Goal: Contribute content: Add original content to the website for others to see

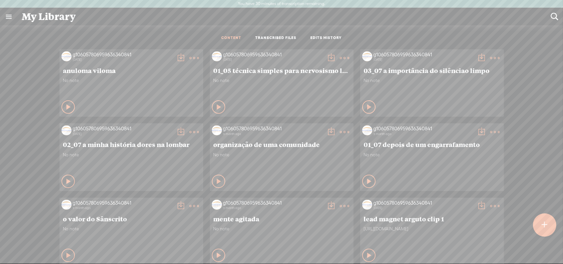
click at [545, 227] on t at bounding box center [545, 225] width 6 height 15
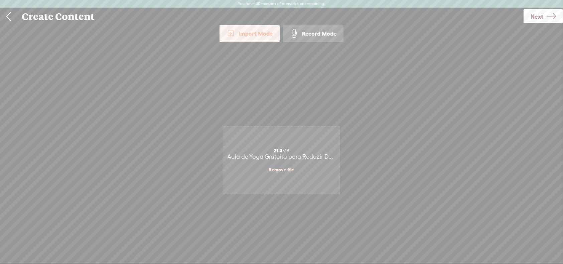
click at [537, 18] on span "Next" at bounding box center [536, 16] width 13 height 17
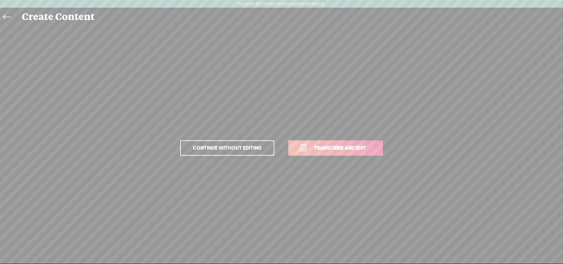
click at [315, 150] on span "Transcribe and edit" at bounding box center [340, 148] width 66 height 8
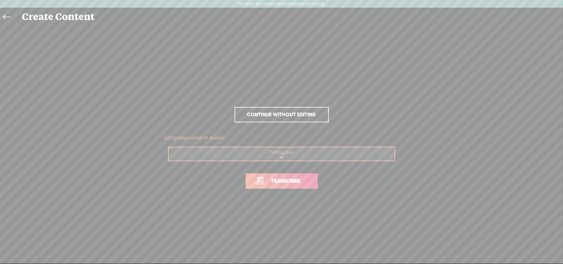
click at [290, 182] on span "Transcribe" at bounding box center [285, 181] width 43 height 8
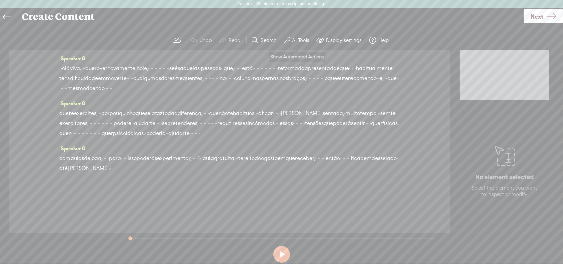
click at [304, 40] on label "AI Tools" at bounding box center [300, 40] width 17 height 7
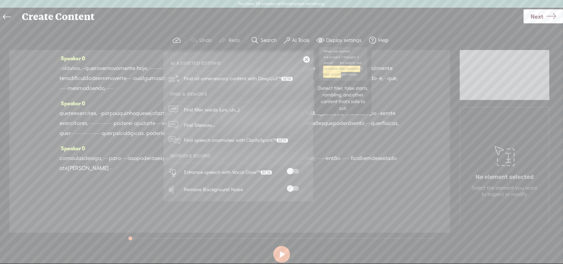
click at [247, 78] on span "Find all unnecessary content with DeepCut™" at bounding box center [237, 79] width 113 height 16
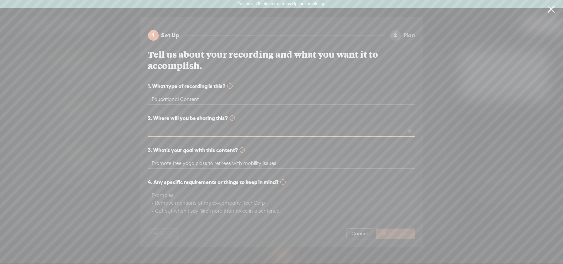
click at [198, 129] on span at bounding box center [281, 132] width 259 height 10
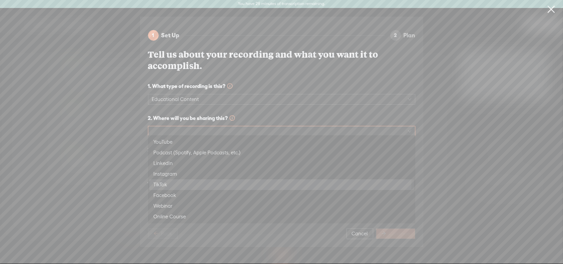
scroll to position [32, 0]
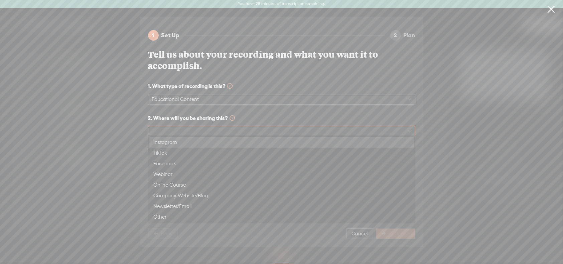
click at [171, 144] on div "Instagram" at bounding box center [281, 143] width 256 height 8
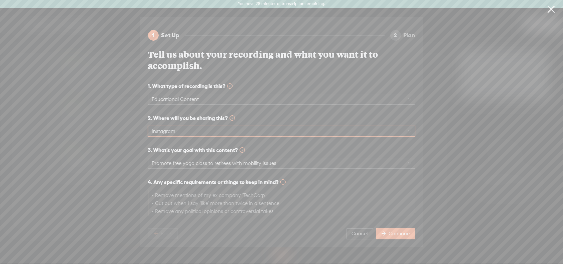
scroll to position [0, 0]
click at [394, 231] on span "Continue" at bounding box center [399, 234] width 21 height 7
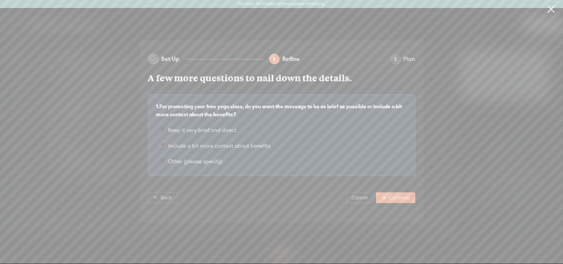
click at [163, 144] on span at bounding box center [163, 145] width 6 height 6
click at [163, 144] on input "Include a bit more context about benefits" at bounding box center [163, 145] width 6 height 6
radio input "true"
click at [390, 195] on span "Continue" at bounding box center [399, 198] width 21 height 7
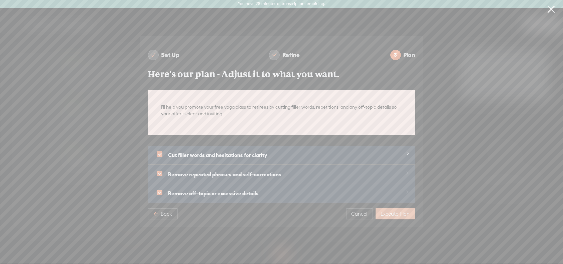
click at [399, 211] on span "Execute Plan" at bounding box center [395, 214] width 29 height 7
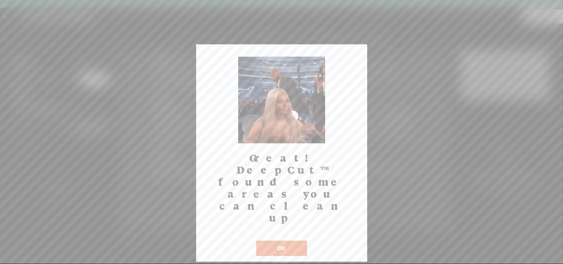
click at [290, 241] on button "OK" at bounding box center [281, 248] width 51 height 15
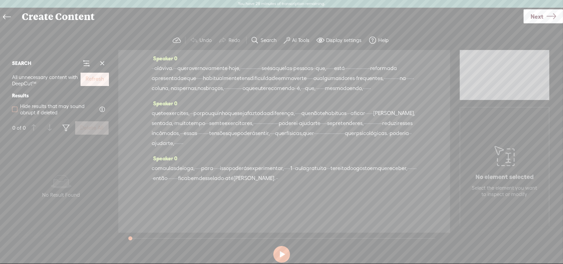
click at [14, 111] on span at bounding box center [14, 109] width 5 height 5
click at [14, 111] on input "Hide results that may sound abrupt if deleted" at bounding box center [14, 109] width 5 height 5
click at [282, 259] on button at bounding box center [281, 254] width 17 height 17
click at [280, 252] on button at bounding box center [281, 254] width 17 height 17
click at [13, 107] on span at bounding box center [14, 109] width 5 height 5
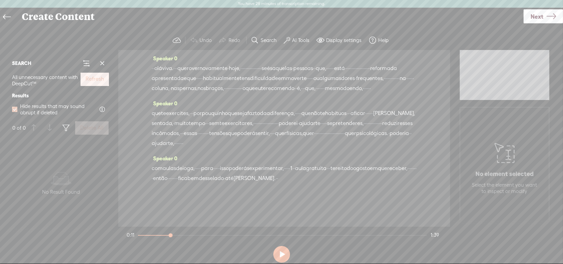
click at [13, 107] on input "Hide results that may sound abrupt if deleted" at bounding box center [14, 109] width 5 height 5
checkbox input "false"
click at [86, 64] on span at bounding box center [86, 63] width 8 height 8
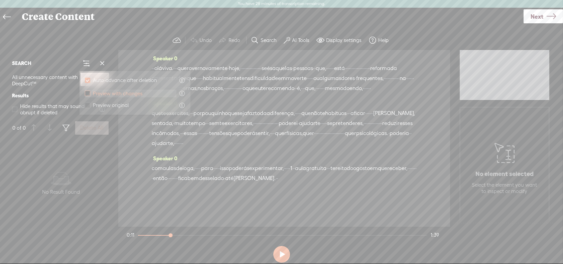
click at [86, 93] on span at bounding box center [87, 93] width 5 height 5
click at [86, 93] on input "Preview with changes" at bounding box center [87, 93] width 5 height 5
checkbox input "true"
click at [100, 156] on div "No data No Result Found" at bounding box center [61, 184] width 104 height 91
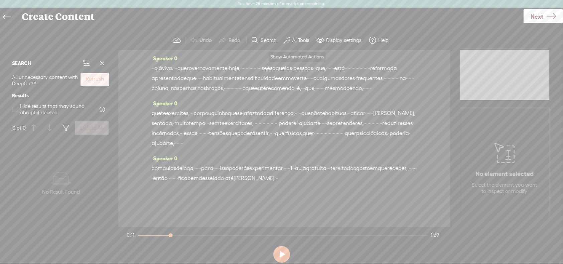
click at [305, 36] on button "AI Tools" at bounding box center [297, 40] width 33 height 13
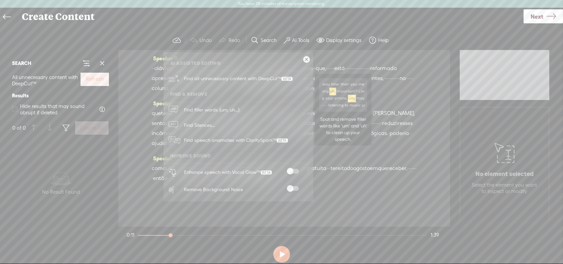
click at [207, 110] on span "Find filler words (um, uh...)" at bounding box center [211, 110] width 60 height 15
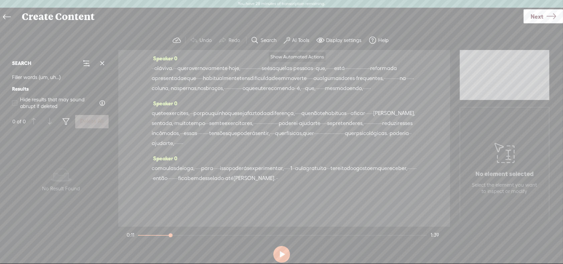
click at [296, 39] on label "AI Tools" at bounding box center [300, 40] width 17 height 7
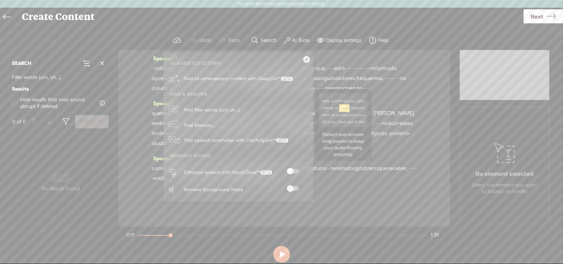
click at [189, 123] on span "Find Silences..." at bounding box center [199, 125] width 36 height 15
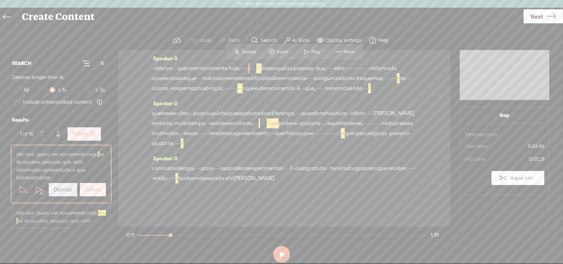
click at [87, 133] on label "Delete All" at bounding box center [83, 134] width 23 height 7
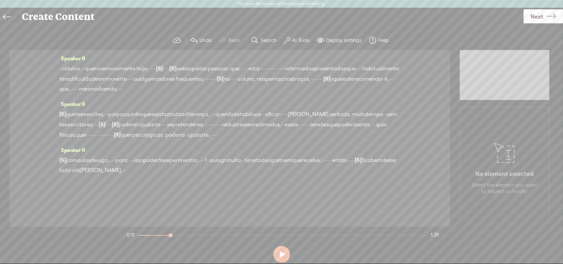
click at [285, 255] on button at bounding box center [281, 254] width 17 height 17
drag, startPoint x: 181, startPoint y: 235, endPoint x: 113, endPoint y: 234, distance: 68.5
click at [144, 236] on div at bounding box center [151, 236] width 15 height 15
click at [280, 251] on button at bounding box center [281, 254] width 17 height 17
click at [294, 37] on label "AI Tools" at bounding box center [300, 40] width 17 height 7
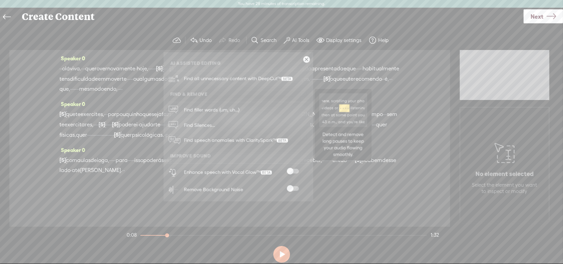
click at [203, 124] on span "Find Silences..." at bounding box center [199, 125] width 36 height 15
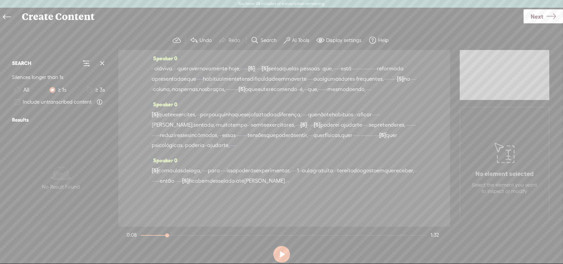
click at [300, 39] on label "AI Tools" at bounding box center [300, 40] width 17 height 7
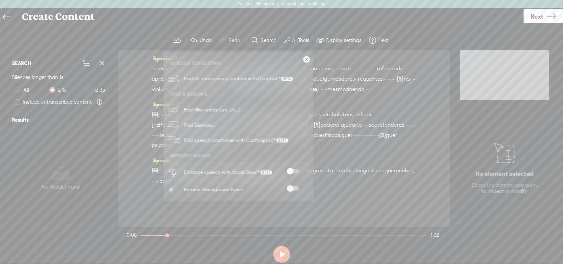
click at [298, 188] on span at bounding box center [293, 189] width 12 height 5
click at [227, 78] on span "Find all unnecessary content with DeepCut™" at bounding box center [237, 79] width 113 height 16
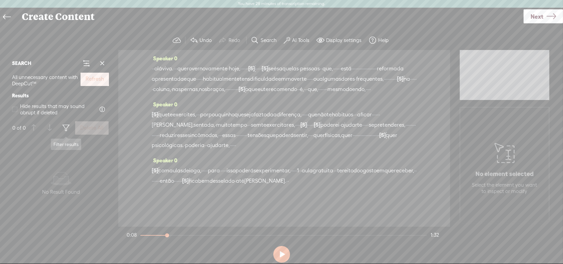
click at [66, 127] on span at bounding box center [66, 128] width 8 height 8
click at [18, 152] on div "No data No Result Found" at bounding box center [61, 184] width 104 height 91
drag, startPoint x: 166, startPoint y: 235, endPoint x: 187, endPoint y: 245, distance: 23.8
click at [129, 234] on section "0:08 1:32" at bounding box center [282, 235] width 315 height 17
click at [279, 252] on button at bounding box center [281, 254] width 17 height 17
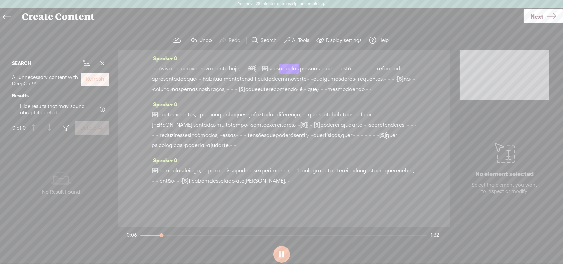
click at [284, 255] on button at bounding box center [281, 254] width 17 height 17
drag, startPoint x: 257, startPoint y: 67, endPoint x: 322, endPoint y: 71, distance: 65.2
click at [322, 71] on div "· · [GEOGRAPHIC_DATA] viva. · · · quero ver novamente · hoje, · · · · · · [S] ·…" at bounding box center [284, 78] width 265 height 31
click at [176, 71] on span "·" at bounding box center [175, 69] width 1 height 10
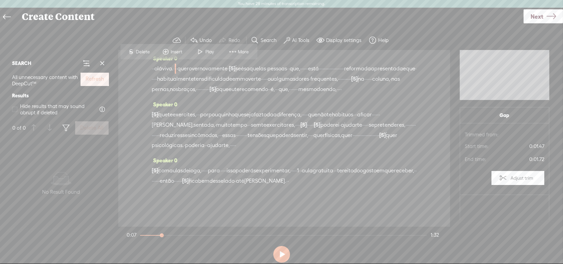
click at [208, 50] on span "Play" at bounding box center [210, 52] width 10 height 7
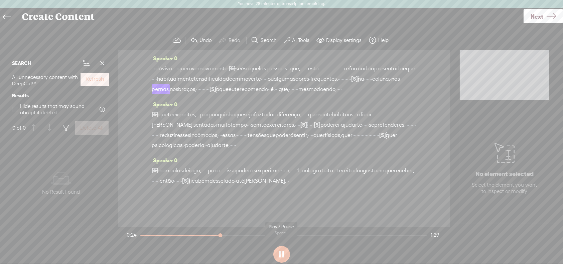
click at [283, 255] on button at bounding box center [281, 254] width 17 height 17
drag, startPoint x: 288, startPoint y: 88, endPoint x: 317, endPoint y: 91, distance: 29.5
click at [317, 91] on div "· · [GEOGRAPHIC_DATA] viva. · · · quero ver novamente · [S] hoje, · · · · · · ·…" at bounding box center [284, 78] width 265 height 31
click at [310, 84] on span "frequentes," at bounding box center [323, 79] width 27 height 10
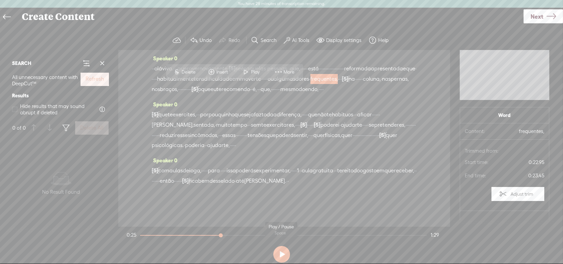
click at [279, 255] on button at bounding box center [281, 254] width 17 height 17
click at [283, 253] on button at bounding box center [281, 254] width 17 height 17
click at [254, 71] on span "Play" at bounding box center [256, 72] width 10 height 7
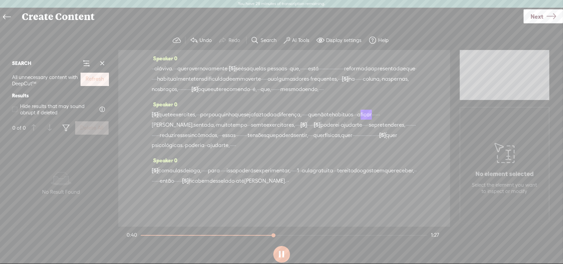
click at [285, 256] on button at bounding box center [281, 254] width 17 height 17
drag, startPoint x: 339, startPoint y: 120, endPoint x: 367, endPoint y: 122, distance: 27.8
click at [367, 122] on div "[S] · · que te exercites, · · · por pouquinho que seja faz toda a diferença, · …" at bounding box center [284, 130] width 265 height 41
click at [301, 120] on span "diferença," at bounding box center [289, 115] width 25 height 10
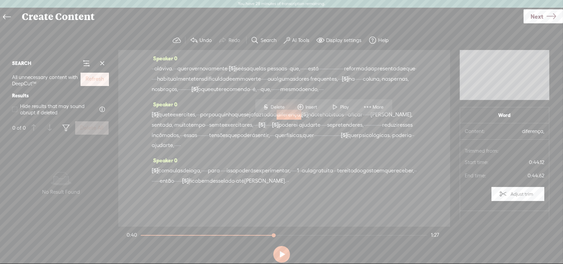
click at [340, 106] on span "Play" at bounding box center [345, 107] width 10 height 7
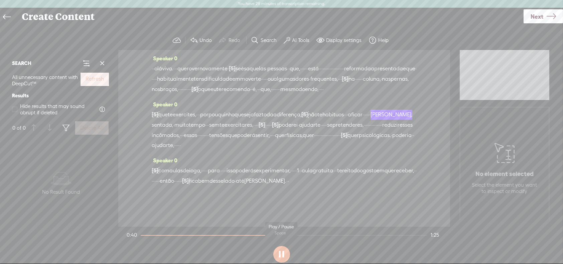
click at [276, 257] on button at bounding box center [281, 254] width 17 height 17
click at [203, 39] on label "Undo" at bounding box center [205, 40] width 12 height 7
drag, startPoint x: 341, startPoint y: 123, endPoint x: 350, endPoint y: 122, distance: 9.4
click at [350, 122] on div "[S] · · que te exercites, · · · por pouquinho que seja faz toda a diferença, · …" at bounding box center [284, 130] width 265 height 41
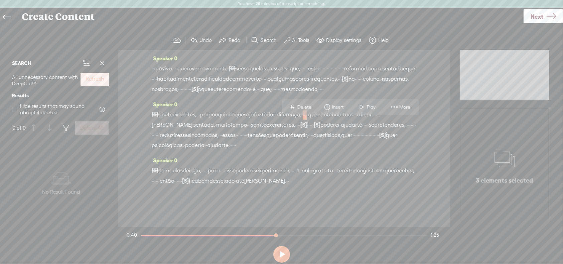
click at [307, 120] on span "·" at bounding box center [305, 115] width 1 height 10
drag, startPoint x: 347, startPoint y: 122, endPoint x: 358, endPoint y: 121, distance: 11.0
click at [358, 121] on div "[S] · · que te exercites, · · · por pouquinho que seja faz toda a diferença, · …" at bounding box center [284, 130] width 265 height 41
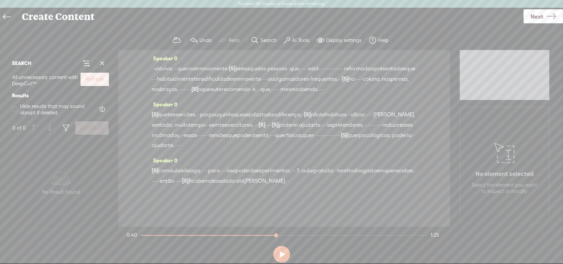
click at [301, 120] on span "diferença," at bounding box center [289, 115] width 25 height 10
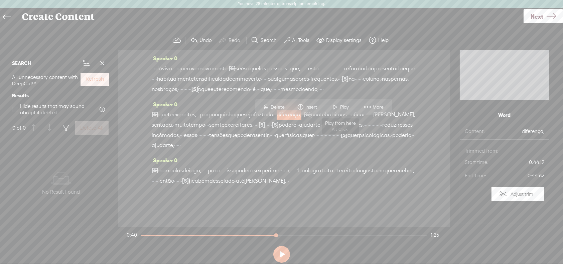
click at [340, 107] on span "Play" at bounding box center [345, 107] width 10 height 7
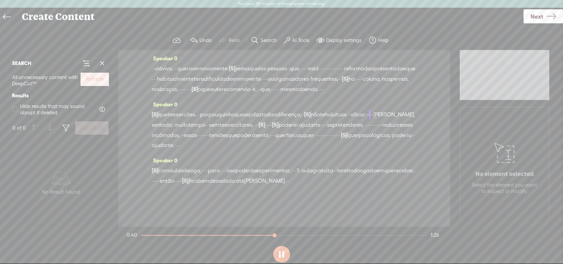
click at [340, 100] on div "Speaker 0 · · [GEOGRAPHIC_DATA] viva. · · · quero ver novamente · [S] hoje, · ·…" at bounding box center [284, 76] width 265 height 46
click at [283, 255] on button at bounding box center [281, 254] width 17 height 17
drag, startPoint x: 172, startPoint y: 134, endPoint x: 185, endPoint y: 136, distance: 12.8
click at [185, 136] on div "[S] · · que te exercites, · · · por pouquinho que seja faz toda a diferença, · …" at bounding box center [284, 130] width 265 height 41
click at [320, 119] on span "não" at bounding box center [315, 115] width 9 height 10
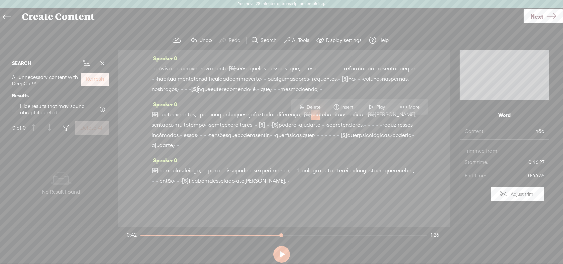
click at [380, 106] on span "Play" at bounding box center [381, 107] width 10 height 7
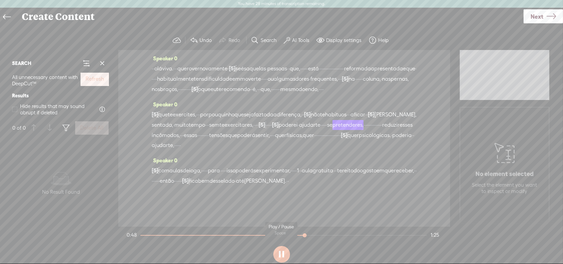
click at [284, 255] on button at bounding box center [281, 254] width 17 height 17
drag, startPoint x: 343, startPoint y: 135, endPoint x: 373, endPoint y: 134, distance: 30.1
click at [373, 134] on div "[S] · · que te exercites, · · · por pouquinho que seja faz toda a diferença, · …" at bounding box center [284, 130] width 265 height 41
click at [253, 130] on span "exercitares," at bounding box center [238, 125] width 29 height 10
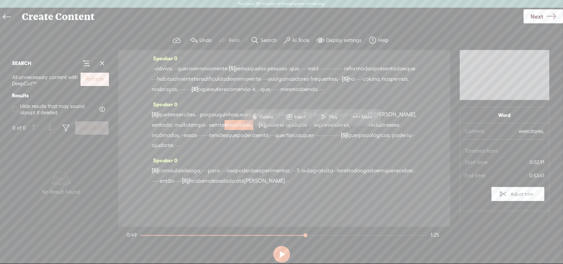
click at [330, 117] on span "Play" at bounding box center [334, 117] width 10 height 7
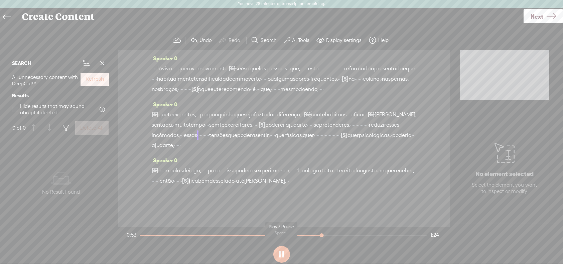
click at [284, 248] on button at bounding box center [281, 254] width 17 height 17
drag, startPoint x: 202, startPoint y: 138, endPoint x: 240, endPoint y: 144, distance: 38.1
click at [240, 144] on div "[S] · · que te exercites, · · · por pouquinho que seja faz toda a diferença, · …" at bounding box center [284, 130] width 265 height 41
drag, startPoint x: 317, startPoint y: 145, endPoint x: 335, endPoint y: 146, distance: 17.7
click at [335, 146] on div "[S] · · que te exercites, · · · por pouquinho que seja faz toda a diferença, · …" at bounding box center [284, 130] width 265 height 41
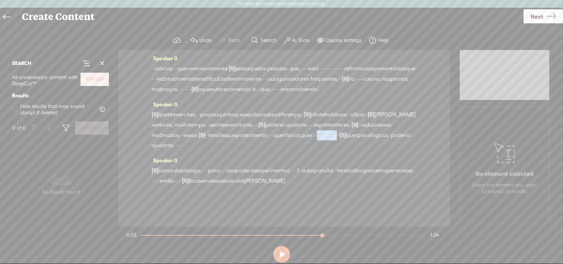
drag, startPoint x: 207, startPoint y: 154, endPoint x: 265, endPoint y: 151, distance: 57.9
click at [265, 151] on div "[S] · · que te exercites, · · · por pouquinho que seja faz toda a diferença, · …" at bounding box center [284, 130] width 265 height 41
click at [173, 119] on span "te" at bounding box center [170, 115] width 5 height 10
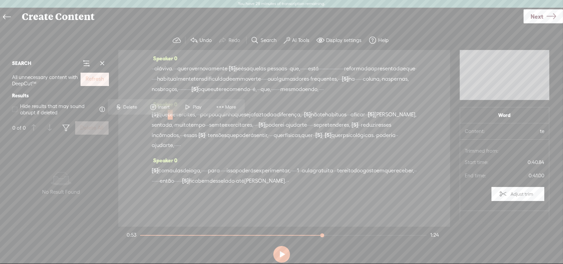
click at [196, 105] on span "Play" at bounding box center [198, 107] width 10 height 7
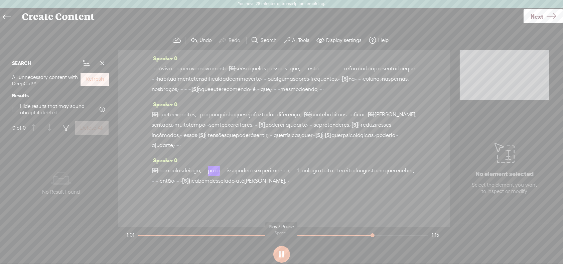
click at [278, 254] on button at bounding box center [281, 254] width 17 height 17
click at [205, 41] on label "Undo" at bounding box center [205, 40] width 12 height 7
click at [189, 130] on span "muito" at bounding box center [181, 125] width 14 height 10
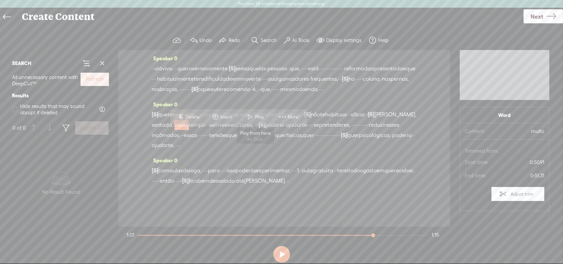
click at [260, 117] on span "Play" at bounding box center [260, 117] width 10 height 7
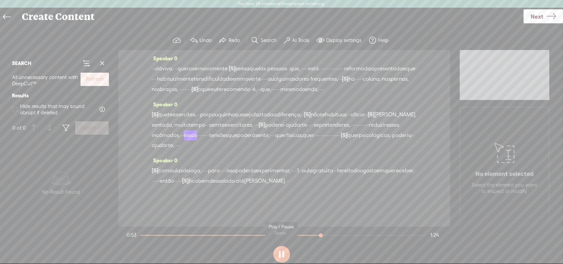
click at [281, 253] on button at bounding box center [281, 254] width 17 height 17
drag, startPoint x: 209, startPoint y: 144, endPoint x: 235, endPoint y: 143, distance: 26.1
click at [235, 143] on div "[S] · · que te exercites, · · · por pouquinho que seja faz toda a diferença, · …" at bounding box center [284, 130] width 265 height 41
drag, startPoint x: 353, startPoint y: 133, endPoint x: 415, endPoint y: 135, distance: 62.1
click at [415, 135] on div "[S] · · que te exercites, · · · por pouquinho que seja faz toda a diferença, · …" at bounding box center [284, 130] width 265 height 41
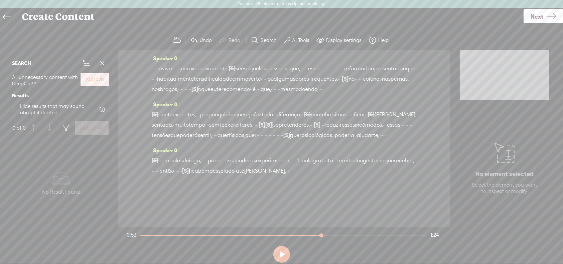
click at [224, 130] on span "te" at bounding box center [221, 125] width 5 height 10
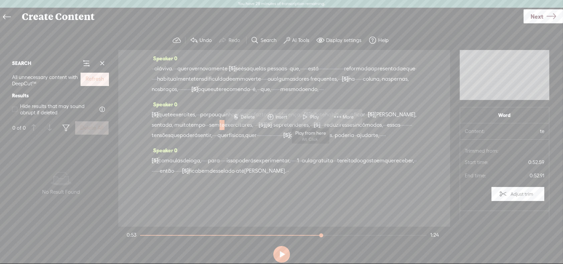
click at [307, 117] on span at bounding box center [305, 117] width 10 height 12
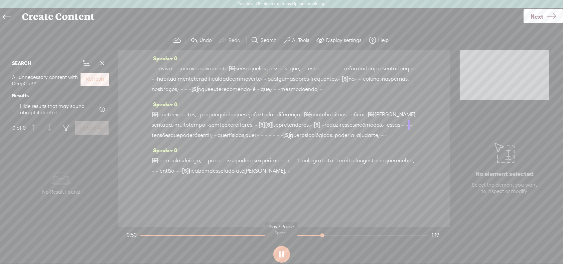
click at [284, 259] on button at bounding box center [281, 254] width 17 height 17
click at [206, 38] on label "Undo" at bounding box center [205, 40] width 12 height 7
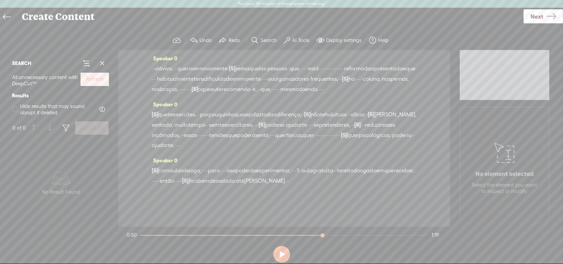
click at [206, 37] on label "Undo" at bounding box center [205, 40] width 12 height 7
click at [205, 130] on span "tempo" at bounding box center [197, 125] width 16 height 10
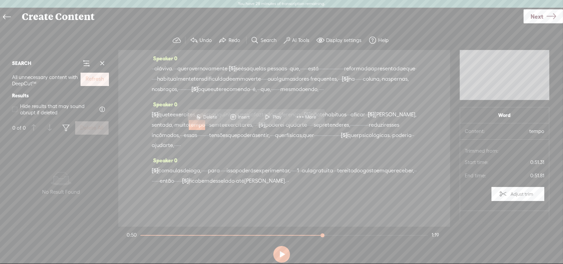
click at [276, 117] on span "Play" at bounding box center [278, 117] width 10 height 7
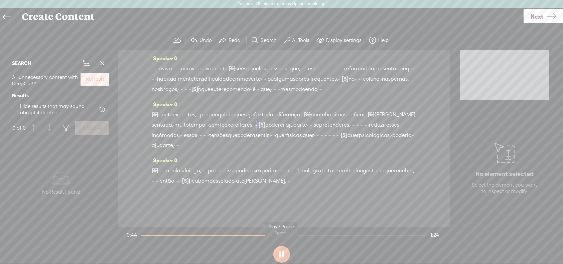
click at [280, 246] on button at bounding box center [281, 254] width 17 height 17
click at [279, 247] on button at bounding box center [281, 254] width 17 height 17
click at [280, 246] on button at bounding box center [281, 254] width 17 height 17
drag, startPoint x: 348, startPoint y: 131, endPoint x: 400, endPoint y: 132, distance: 51.8
click at [400, 132] on div "[S] · · que te exercites, · · · por pouquinho que seja faz toda a diferença, · …" at bounding box center [284, 130] width 265 height 41
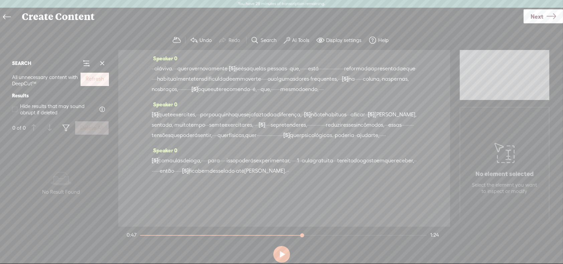
click at [253, 130] on span "exercitares," at bounding box center [238, 125] width 29 height 10
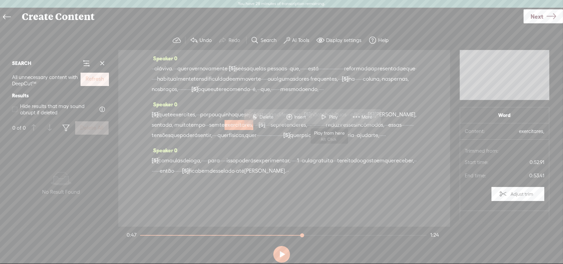
click at [329, 117] on span "Play" at bounding box center [334, 117] width 10 height 7
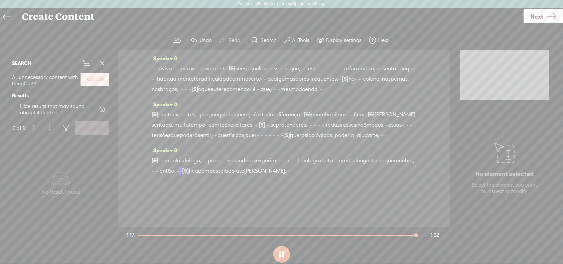
click at [411, 130] on span "·" at bounding box center [411, 125] width 1 height 10
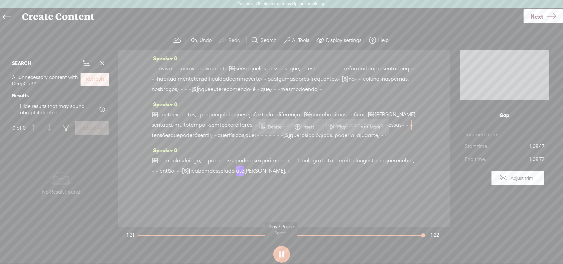
click at [276, 251] on button at bounding box center [281, 254] width 17 height 17
drag, startPoint x: 186, startPoint y: 190, endPoint x: 344, endPoint y: 188, distance: 158.3
click at [344, 176] on div "[S] · · com aulas de [GEOGRAPHIC_DATA], · · · · · para · · · · · isso poderás e…" at bounding box center [284, 166] width 265 height 21
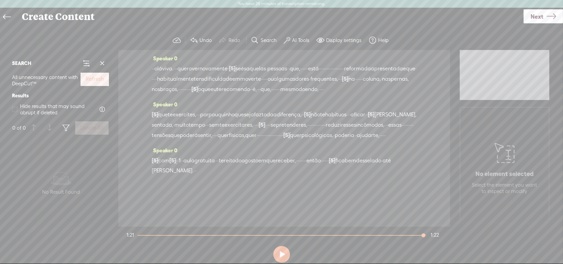
click at [370, 141] on span "ajudarte," at bounding box center [368, 136] width 22 height 10
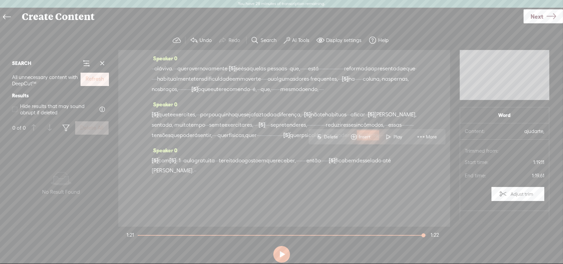
click at [391, 138] on span at bounding box center [388, 137] width 10 height 12
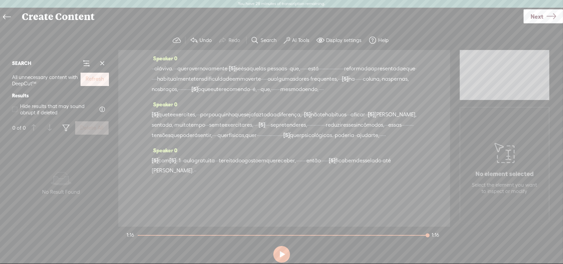
click at [301, 38] on label "AI Tools" at bounding box center [300, 40] width 17 height 7
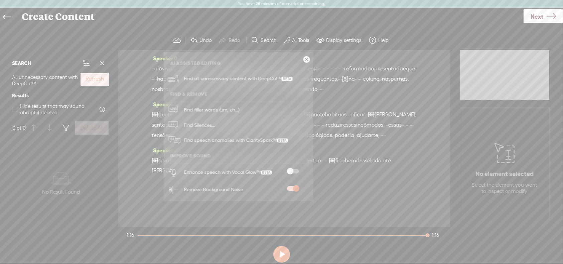
click at [539, 17] on span "Next" at bounding box center [536, 16] width 13 height 17
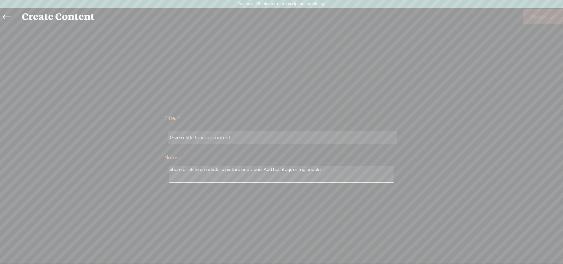
click at [236, 139] on input "text" at bounding box center [282, 137] width 229 height 13
type input "aula de yoga gratuita clean"
click at [543, 18] on span "Finish" at bounding box center [537, 16] width 15 height 17
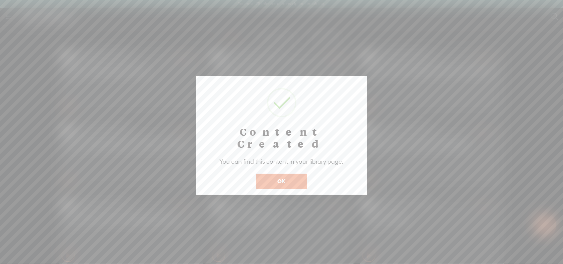
click at [296, 174] on button "OK" at bounding box center [281, 181] width 51 height 15
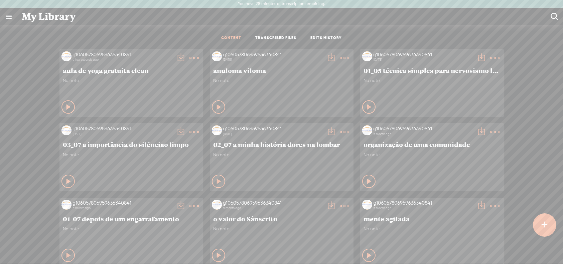
click at [176, 57] on t at bounding box center [180, 57] width 9 height 9
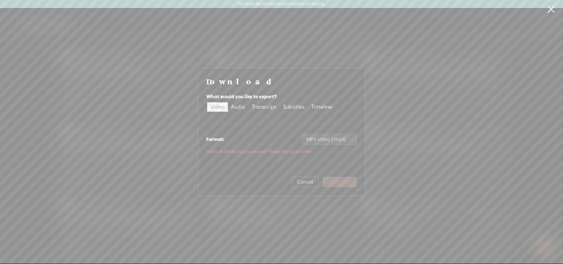
click at [401, 134] on div "Download What would you like to export? Video Audio Transcript Subtitles Timeli…" at bounding box center [281, 132] width 563 height 264
click at [302, 181] on span "Cancel" at bounding box center [305, 182] width 16 height 7
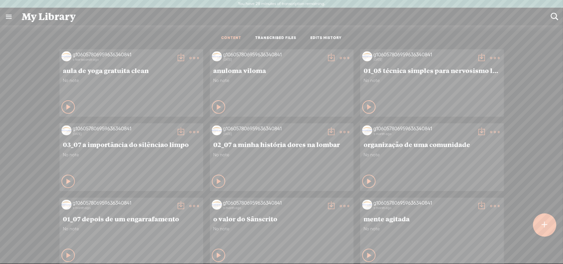
click at [544, 225] on t at bounding box center [545, 225] width 6 height 15
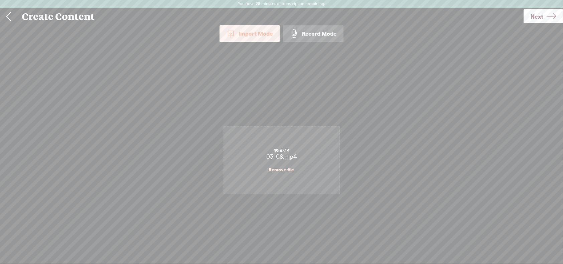
click at [551, 14] on icon at bounding box center [550, 16] width 9 height 17
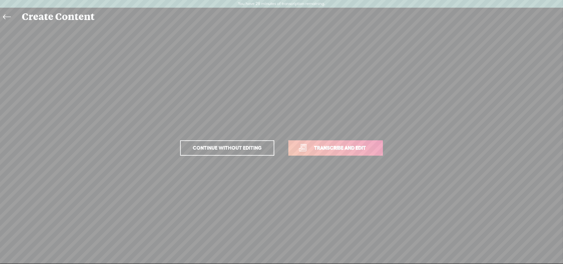
click at [324, 150] on span "Transcribe and edit" at bounding box center [340, 148] width 66 height 8
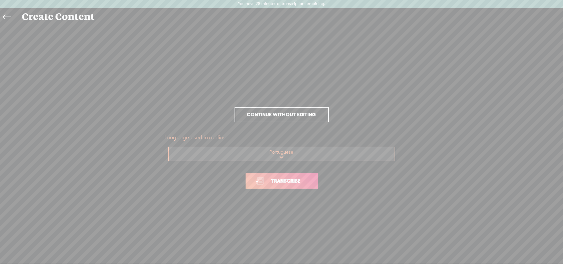
click at [295, 183] on span "Transcribe" at bounding box center [285, 181] width 43 height 8
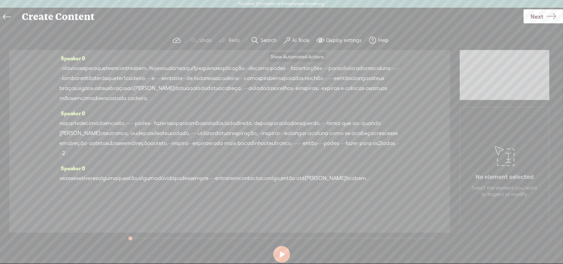
click at [301, 41] on label "AI Tools" at bounding box center [300, 40] width 17 height 7
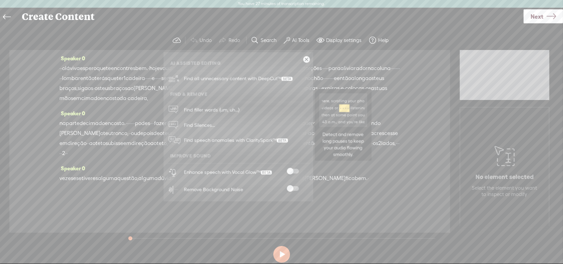
click at [195, 126] on span "Find Silences..." at bounding box center [199, 125] width 36 height 15
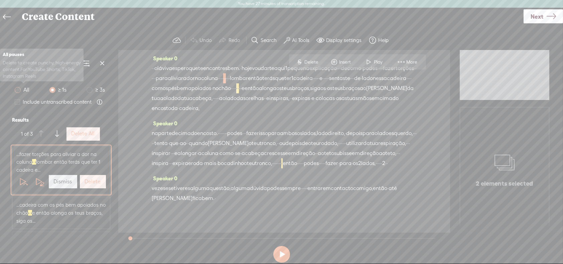
click at [17, 90] on span at bounding box center [18, 90] width 6 height 6
click at [17, 90] on input "All" at bounding box center [18, 90] width 6 height 6
radio input "true"
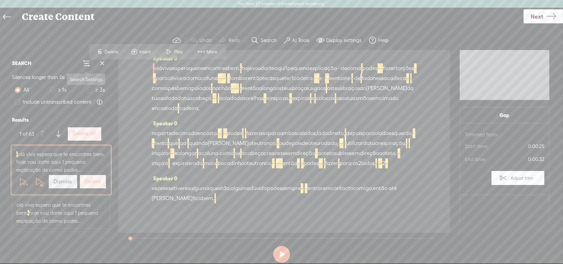
click at [84, 64] on span at bounding box center [86, 63] width 8 height 8
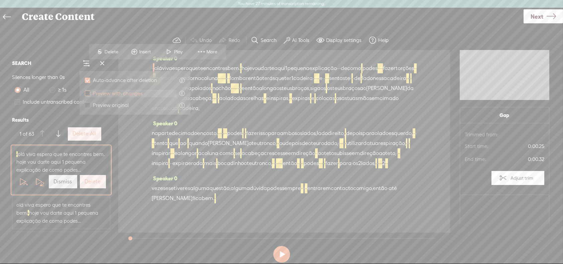
click at [146, 94] on label "Preview with changes" at bounding box center [131, 94] width 92 height 8
click at [90, 94] on input "Preview with changes" at bounding box center [87, 93] width 5 height 5
checkbox input "true"
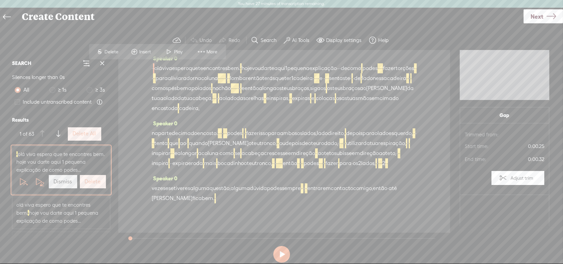
click at [55, 44] on section "Undo Redo Search Remove Background Noise AI Tools Configure Magic Sound Enhance…" at bounding box center [281, 40] width 549 height 19
click at [284, 253] on button at bounding box center [281, 254] width 17 height 17
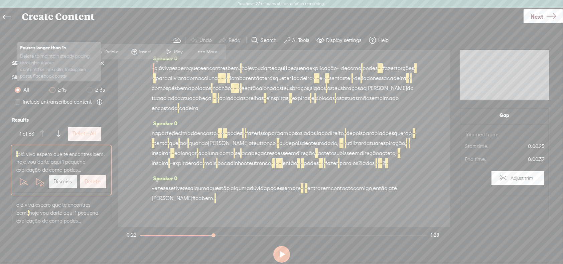
click at [51, 87] on span at bounding box center [52, 90] width 6 height 6
click at [51, 87] on input "≥ 1s" at bounding box center [52, 90] width 6 height 6
radio input "true"
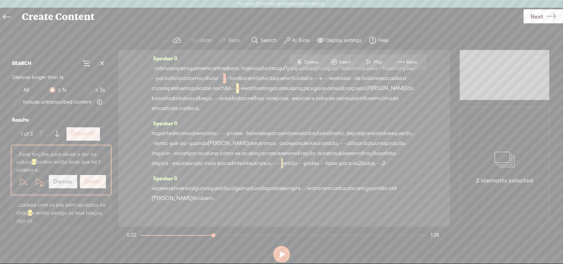
click at [86, 131] on label "Delete All" at bounding box center [82, 134] width 23 height 7
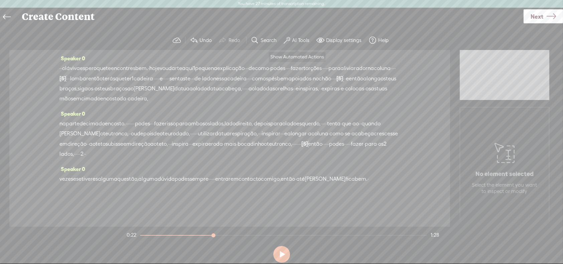
click at [299, 40] on label "AI Tools" at bounding box center [300, 40] width 17 height 7
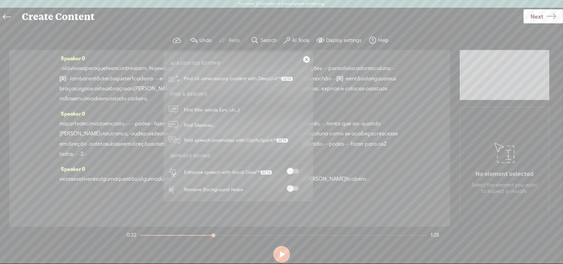
click at [299, 191] on label at bounding box center [292, 189] width 29 height 5
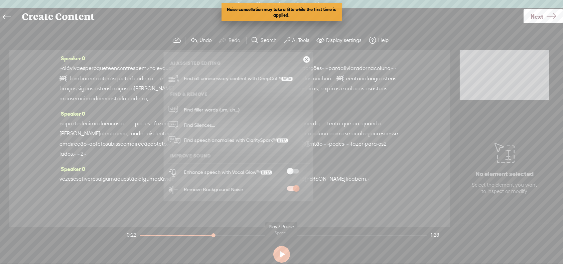
click at [281, 256] on button at bounding box center [281, 254] width 17 height 17
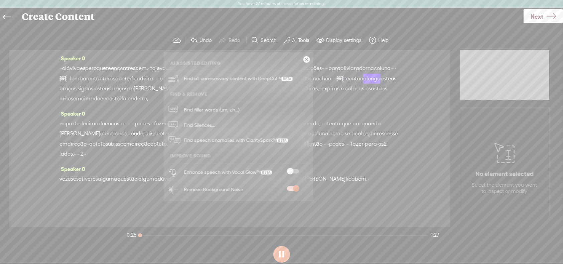
drag, startPoint x: 205, startPoint y: 234, endPoint x: 129, endPoint y: 237, distance: 76.5
click at [129, 237] on section "0:25 1:27" at bounding box center [282, 235] width 315 height 17
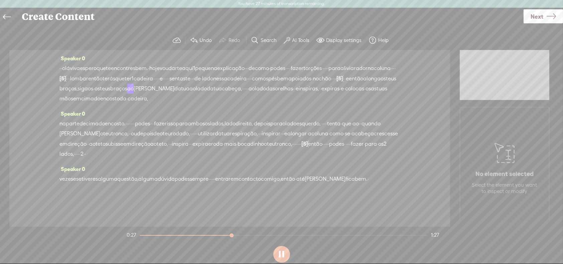
click at [141, 234] on section "0:27 1:27" at bounding box center [282, 235] width 315 height 17
click at [144, 235] on div at bounding box center [284, 235] width 288 height 1
click at [145, 234] on section "0:29 1:27" at bounding box center [282, 235] width 315 height 17
click at [281, 254] on button at bounding box center [281, 254] width 17 height 17
drag, startPoint x: 239, startPoint y: 232, endPoint x: 129, endPoint y: 248, distance: 112.0
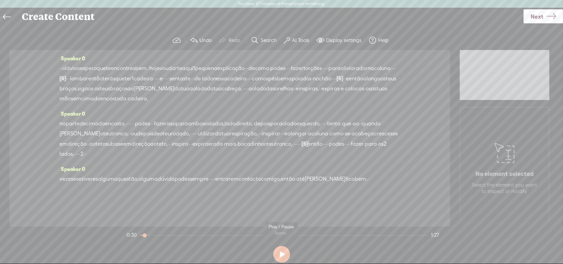
click at [129, 248] on section "Settings S Delete Insert Play Delete More options 0:30 1:27" at bounding box center [281, 246] width 312 height 39
click at [283, 255] on button at bounding box center [281, 254] width 17 height 17
click at [279, 253] on button at bounding box center [281, 254] width 17 height 17
click at [342, 38] on label "Display settings" at bounding box center [343, 40] width 35 height 7
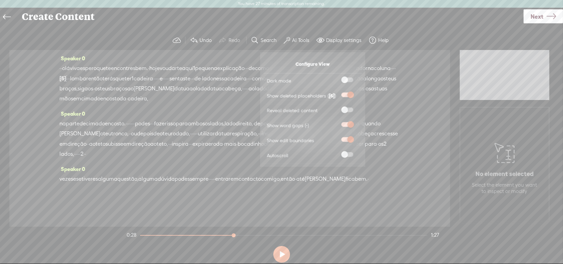
click at [540, 15] on span "Next" at bounding box center [536, 16] width 13 height 17
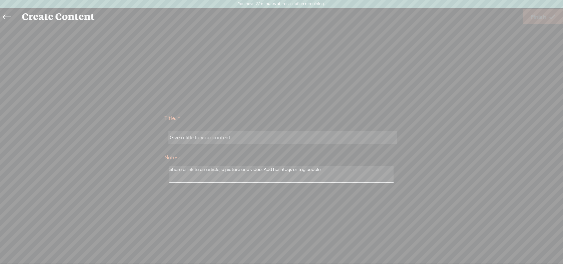
click at [247, 140] on input "text" at bounding box center [282, 137] width 229 height 13
drag, startPoint x: 244, startPoint y: 137, endPoint x: 140, endPoint y: 122, distance: 105.2
click at [140, 122] on div "Title: * Notes: Save as a draft content Publish: Warning: Narration of your tex…" at bounding box center [281, 148] width 549 height 76
type input "torção na cadeira para lombar"
click at [548, 17] on link "Finish" at bounding box center [543, 16] width 40 height 15
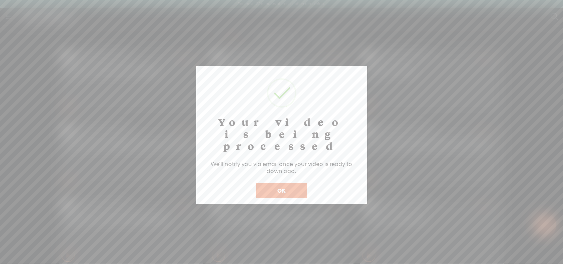
click at [281, 183] on button "OK" at bounding box center [281, 190] width 51 height 15
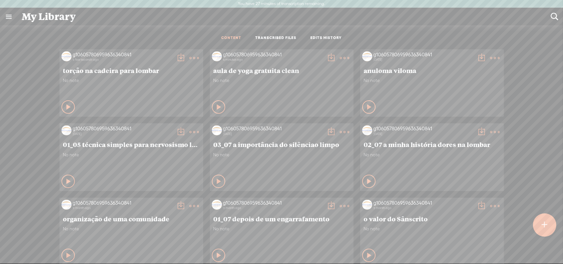
click at [186, 58] on t at bounding box center [180, 57] width 9 height 9
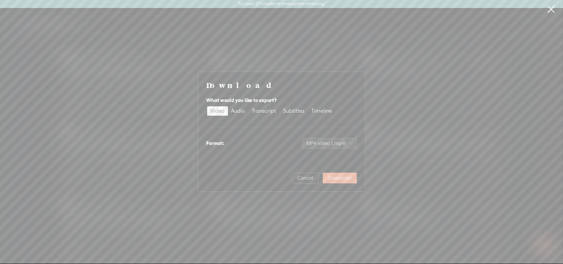
click at [342, 178] on span "Download" at bounding box center [339, 178] width 23 height 7
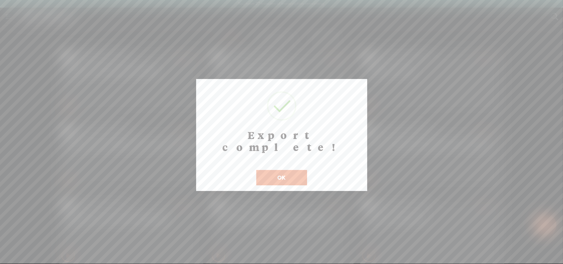
click at [286, 170] on button "OK" at bounding box center [281, 177] width 51 height 15
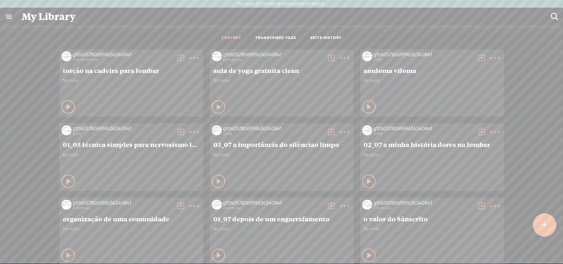
click at [176, 57] on t at bounding box center [180, 57] width 9 height 9
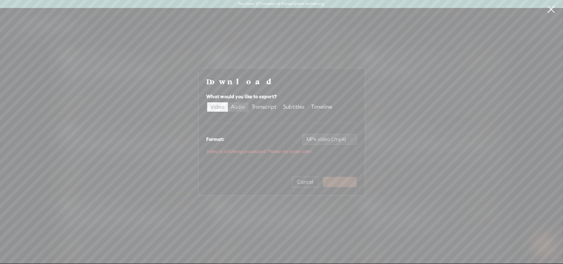
click at [236, 107] on div "Audio" at bounding box center [238, 107] width 14 height 9
click at [228, 103] on input "Audio" at bounding box center [228, 103] width 0 height 0
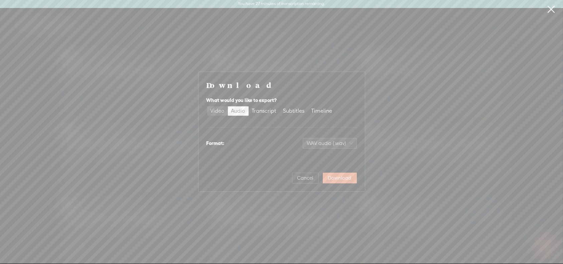
click at [214, 110] on div "Video" at bounding box center [217, 111] width 14 height 9
click at [207, 107] on input "Video" at bounding box center [207, 107] width 0 height 0
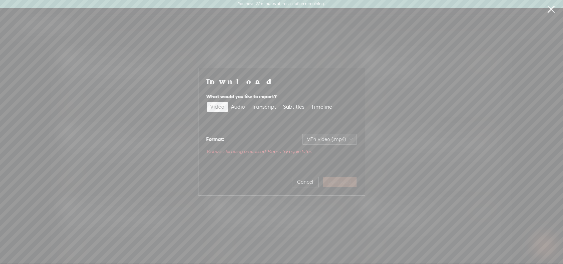
click at [423, 74] on div "Download What would you like to export? Video Audio Transcript Subtitles Timeli…" at bounding box center [281, 132] width 563 height 264
click at [553, 10] on link at bounding box center [551, 9] width 17 height 19
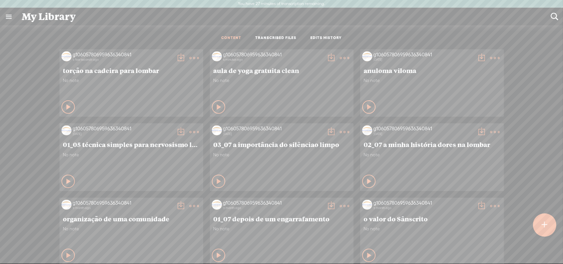
click at [176, 58] on t at bounding box center [180, 57] width 9 height 9
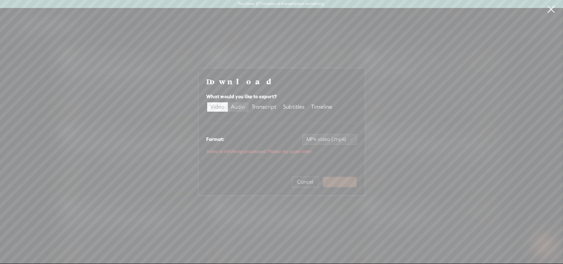
click at [241, 107] on div "Audio" at bounding box center [238, 107] width 14 height 9
click at [228, 103] on input "Audio" at bounding box center [228, 103] width 0 height 0
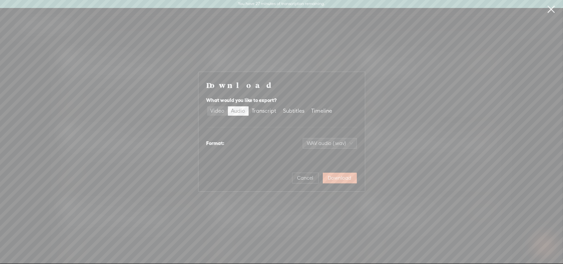
click at [216, 110] on div "Video" at bounding box center [217, 111] width 14 height 9
click at [207, 107] on input "Video" at bounding box center [207, 107] width 0 height 0
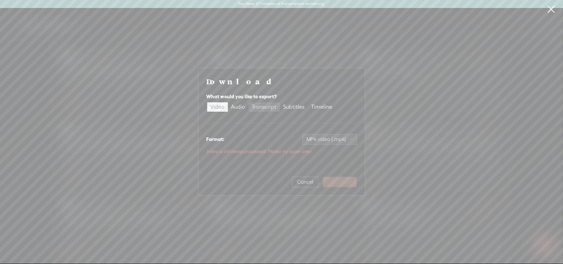
click at [270, 108] on div "Transcript" at bounding box center [264, 107] width 25 height 9
click at [248, 103] on input "Transcript" at bounding box center [248, 103] width 0 height 0
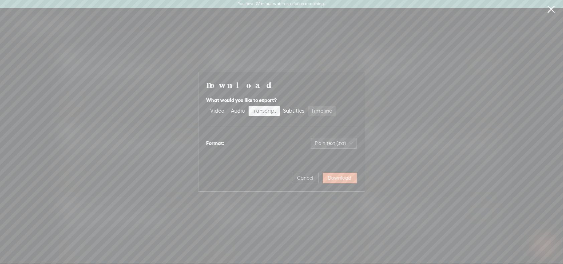
click at [322, 111] on div "Timeline" at bounding box center [321, 111] width 21 height 9
click at [308, 107] on input "Timeline" at bounding box center [308, 107] width 0 height 0
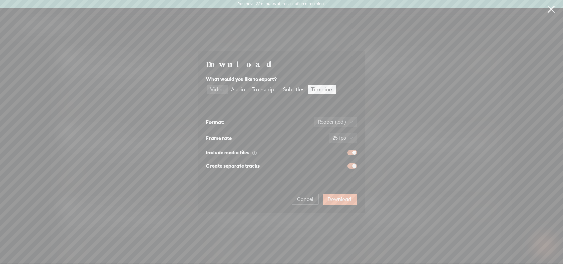
click at [216, 90] on div "Video" at bounding box center [217, 89] width 14 height 9
click at [207, 85] on input "Video" at bounding box center [207, 85] width 0 height 0
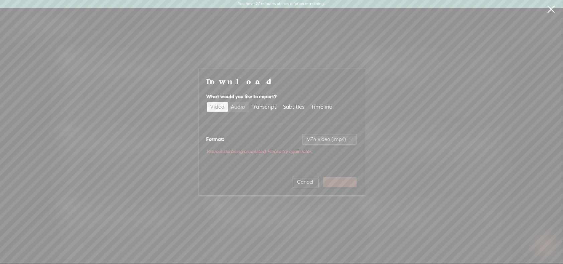
click at [241, 106] on div "Audio" at bounding box center [238, 107] width 14 height 9
click at [228, 103] on input "Audio" at bounding box center [228, 103] width 0 height 0
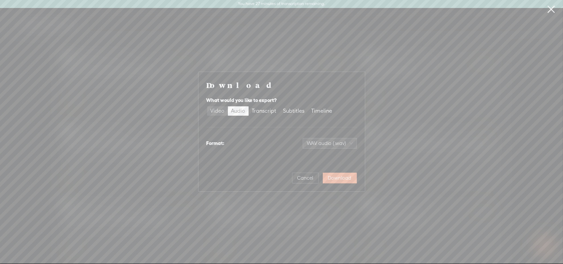
click at [214, 111] on div "Video" at bounding box center [217, 111] width 14 height 9
click at [207, 107] on input "Video" at bounding box center [207, 107] width 0 height 0
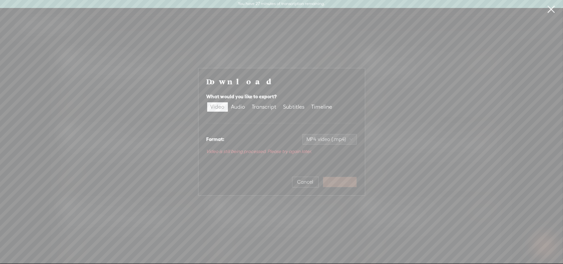
click at [421, 107] on div "Download What would you like to export? Video Audio Transcript Subtitles Timeli…" at bounding box center [281, 132] width 563 height 264
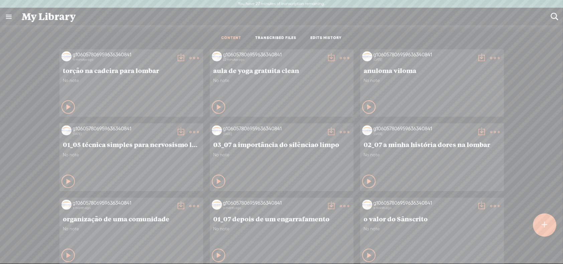
click at [176, 58] on t at bounding box center [180, 57] width 9 height 9
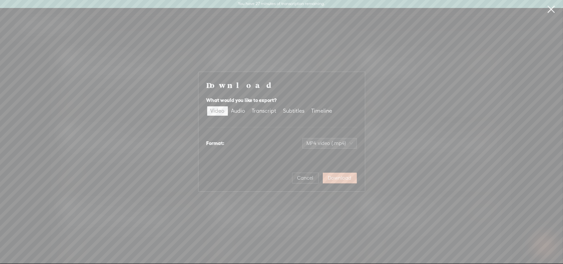
click at [338, 181] on span "Download" at bounding box center [339, 178] width 23 height 7
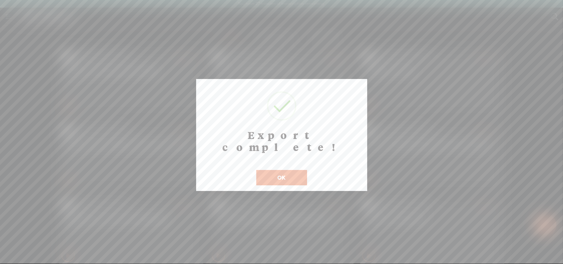
drag, startPoint x: 281, startPoint y: 169, endPoint x: 287, endPoint y: 166, distance: 6.3
click at [281, 170] on button "OK" at bounding box center [281, 177] width 51 height 15
